Goal: Obtain resource: Download file/media

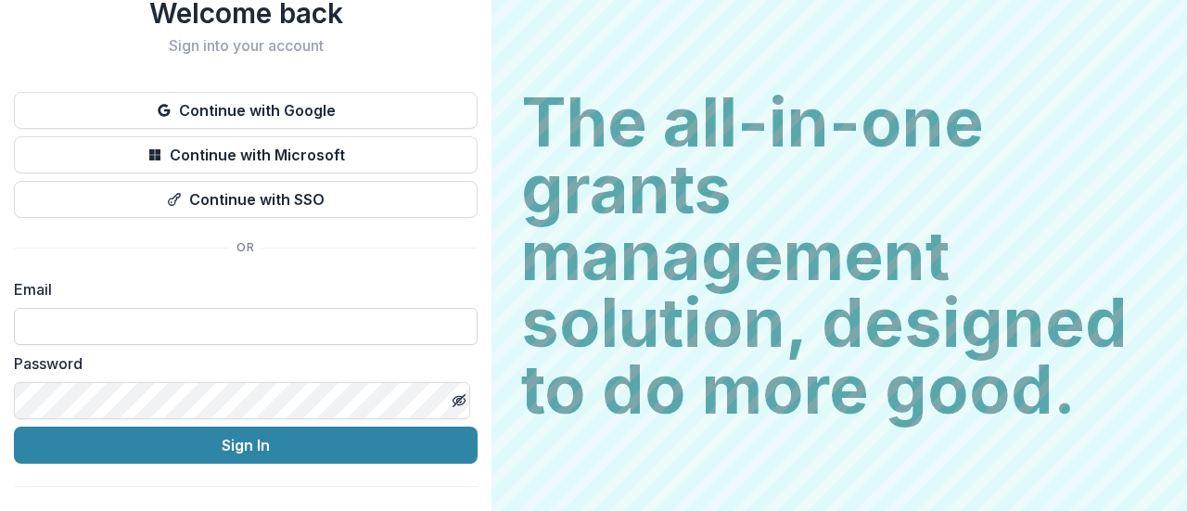
scroll to position [95, 0]
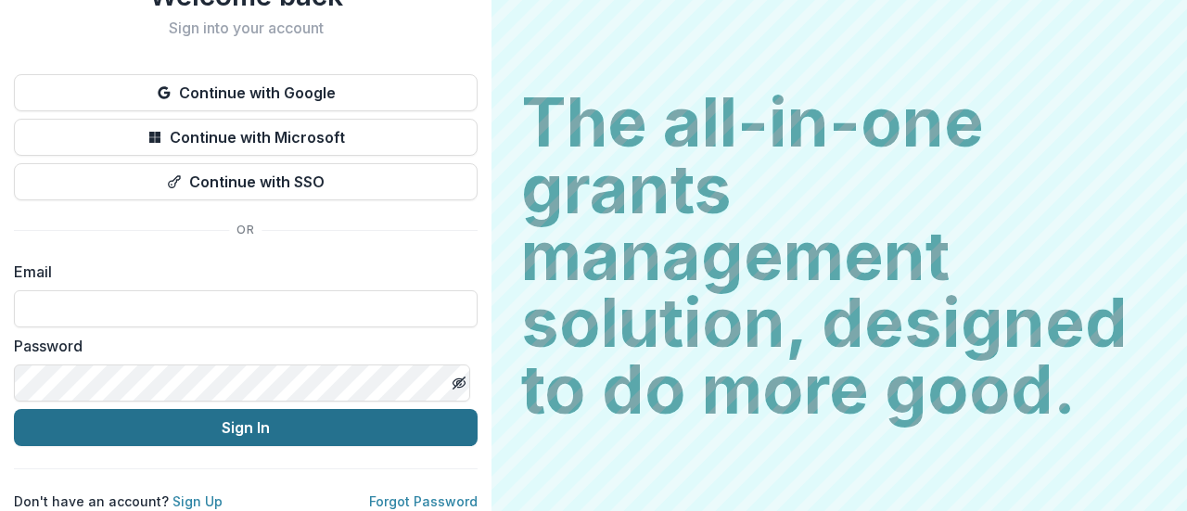
type input "**********"
click at [168, 409] on button "Sign In" at bounding box center [246, 427] width 464 height 37
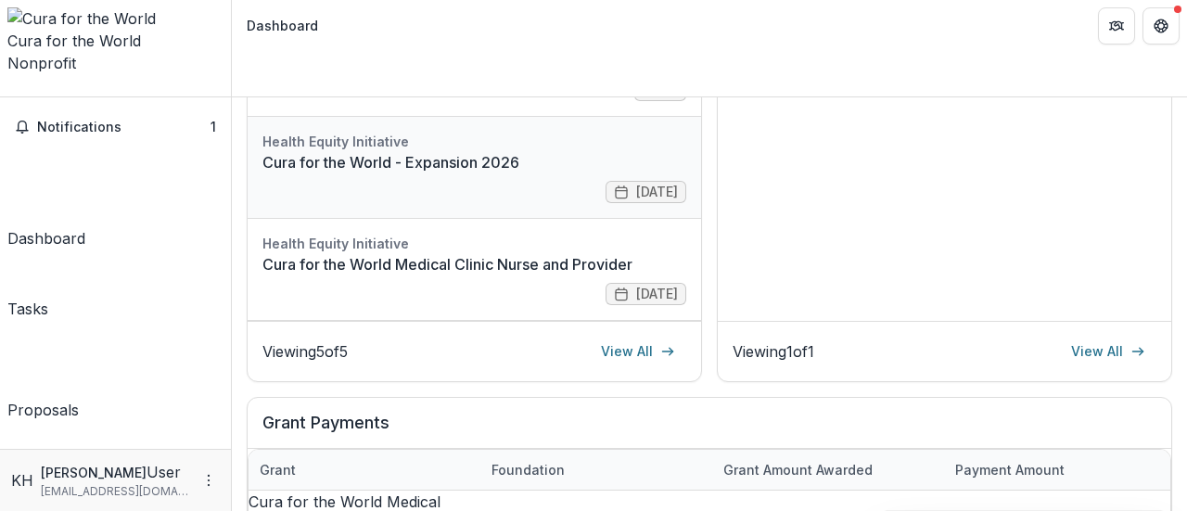
scroll to position [371, 0]
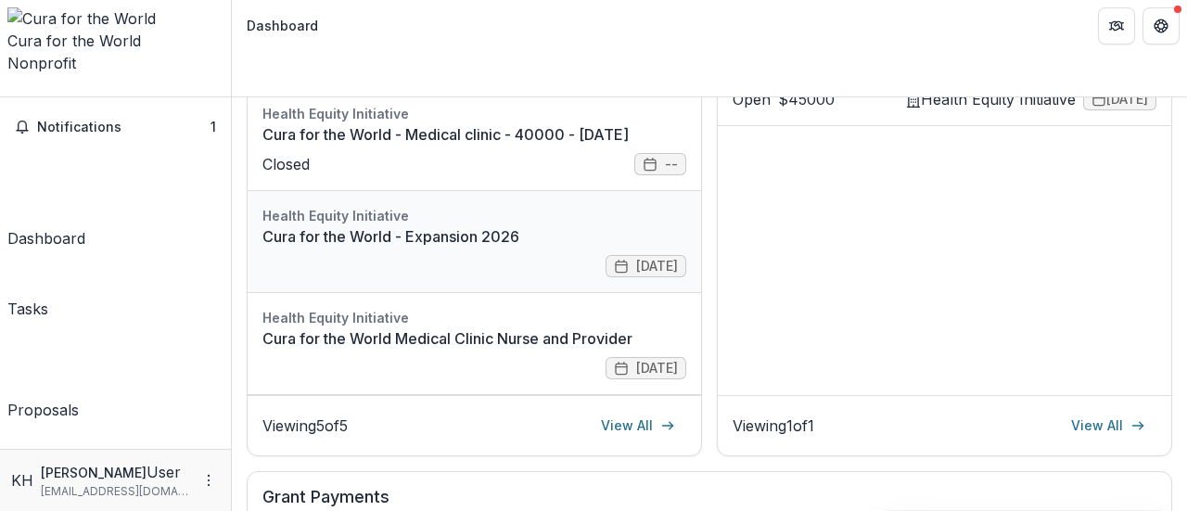
click at [408, 225] on link "Cura for the World - Expansion 2026" at bounding box center [474, 236] width 424 height 22
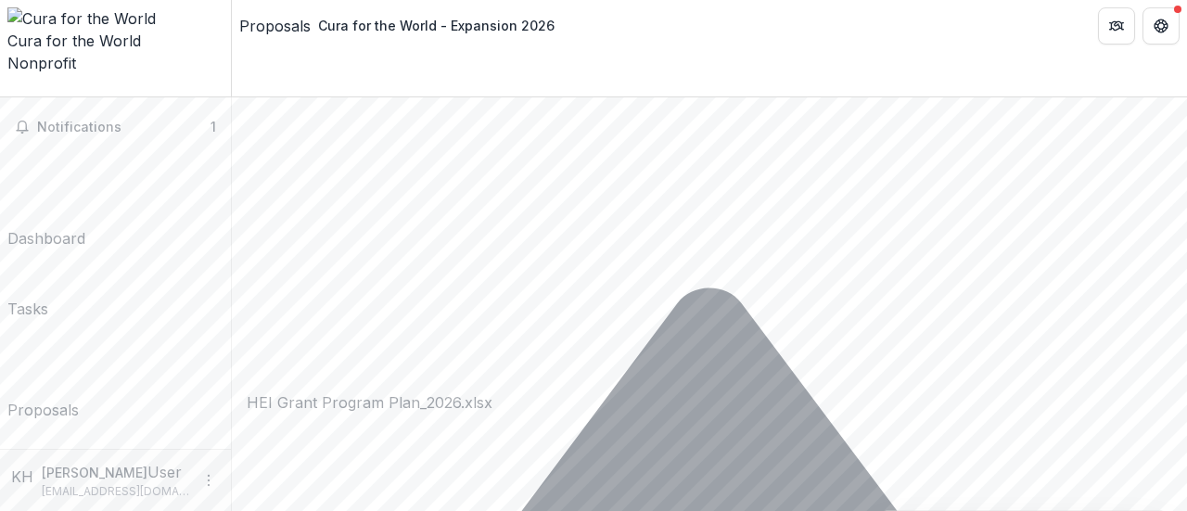
scroll to position [6026, 0]
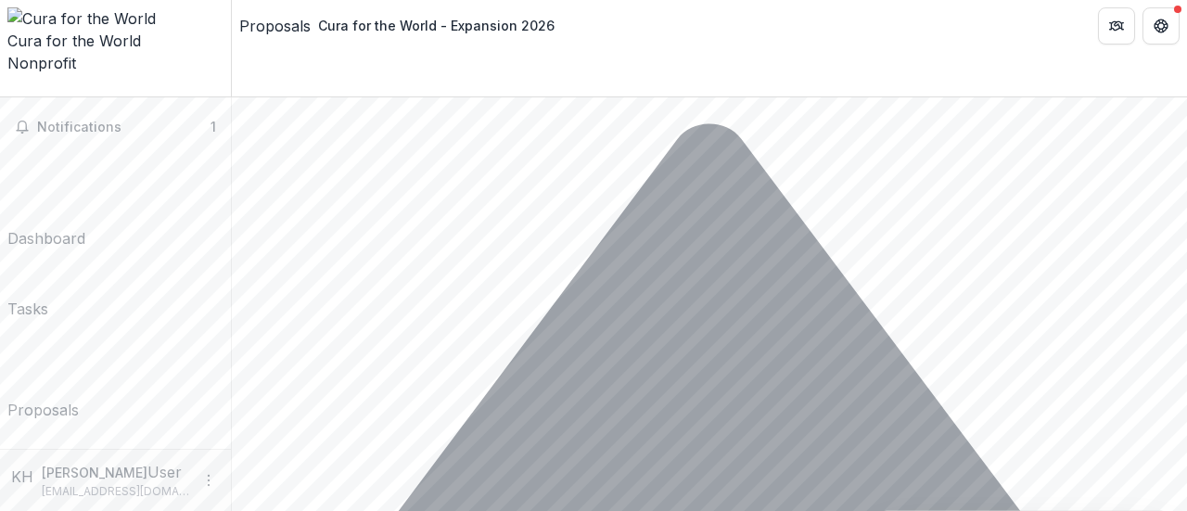
scroll to position [8714, 0]
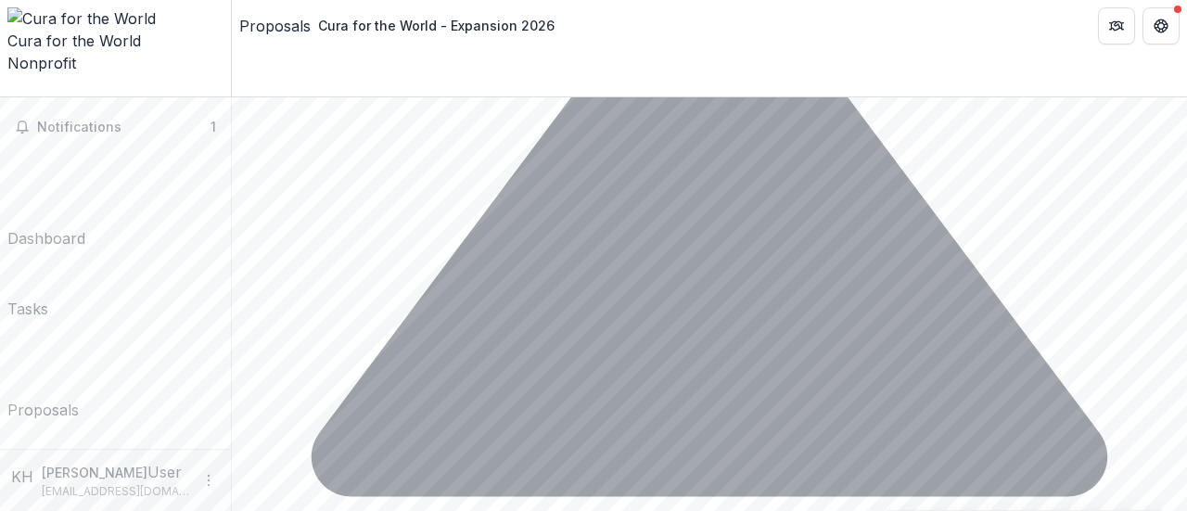
scroll to position [9085, 0]
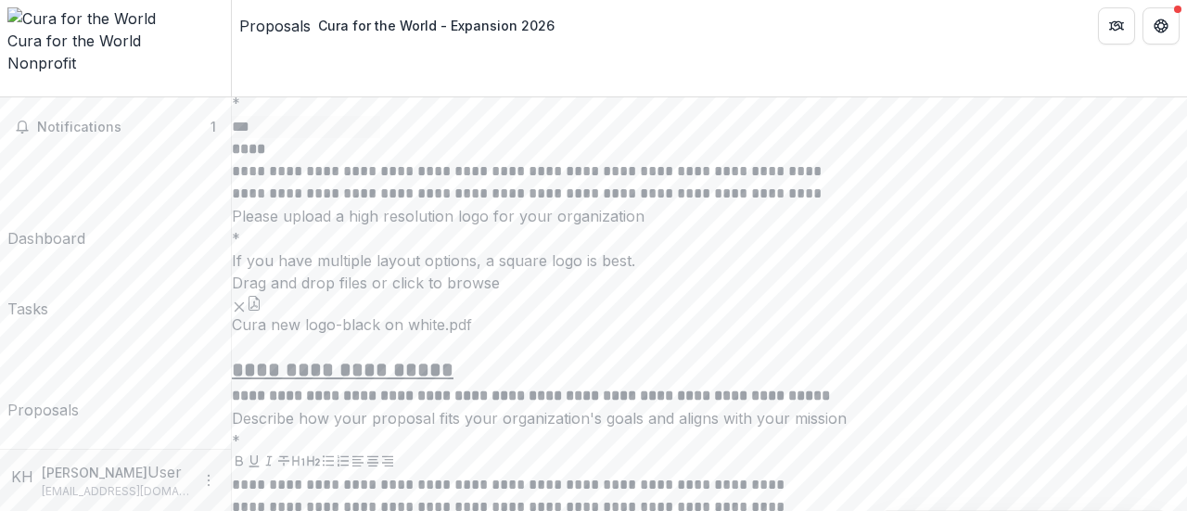
scroll to position [15079, 0]
